Goal: Check status

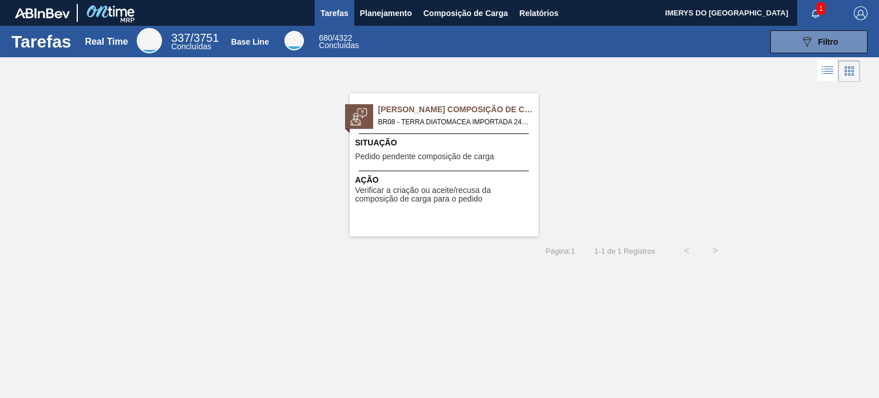
click at [435, 171] on div "Ação Verificar a criação ou aceite/recusa da composição de carga para o pedido" at bounding box center [444, 187] width 189 height 33
